Goal: Navigation & Orientation: Go to known website

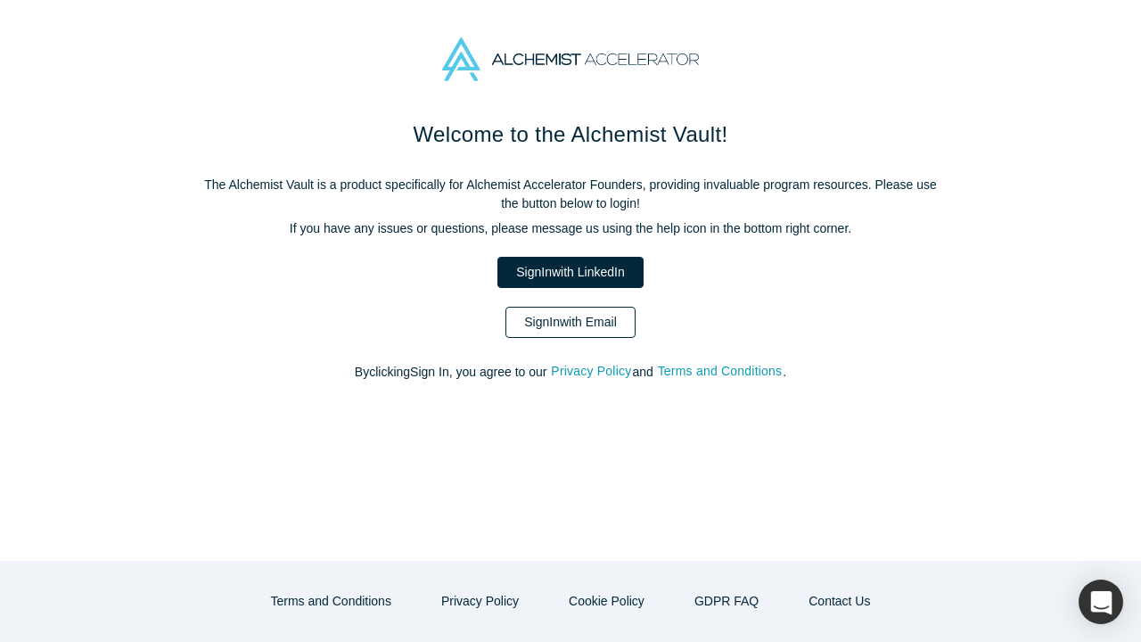
click at [570, 322] on link "Sign In with Email" at bounding box center [570, 322] width 130 height 31
